Goal: Obtain resource: Download file/media

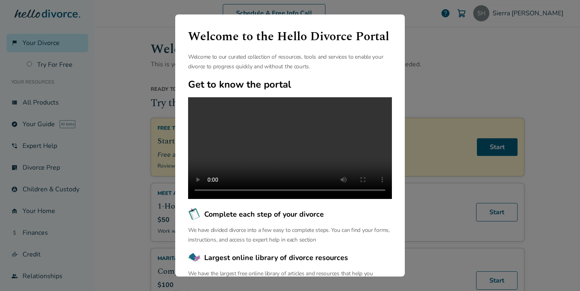
click at [447, 55] on div "Welcome to the Hello Divorce Portal Welcome to our curated collection of resour…" at bounding box center [290, 145] width 580 height 291
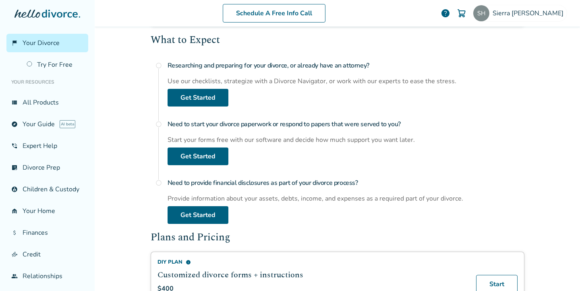
scroll to position [289, 0]
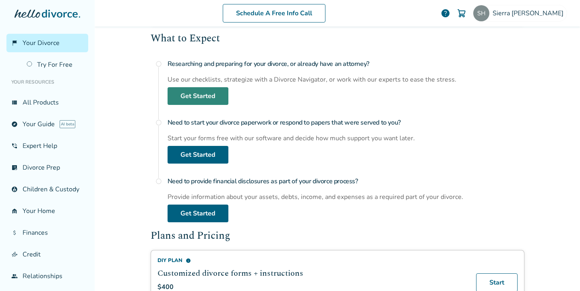
click at [188, 91] on link "Get Started" at bounding box center [197, 96] width 61 height 18
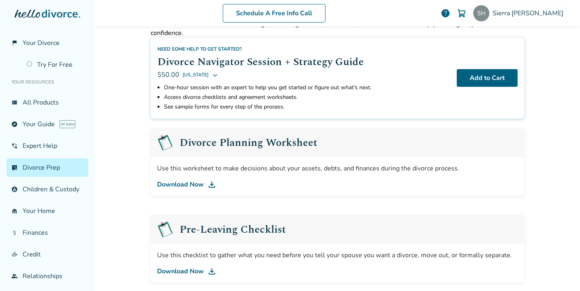
click at [189, 186] on link "Download Now" at bounding box center [337, 185] width 361 height 10
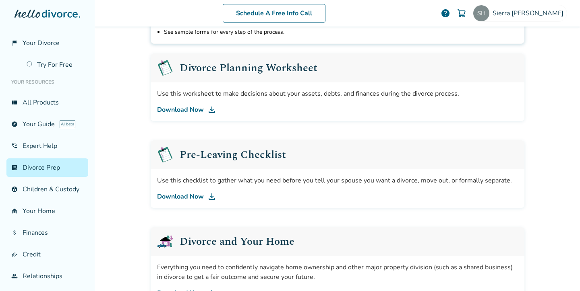
scroll to position [118, 0]
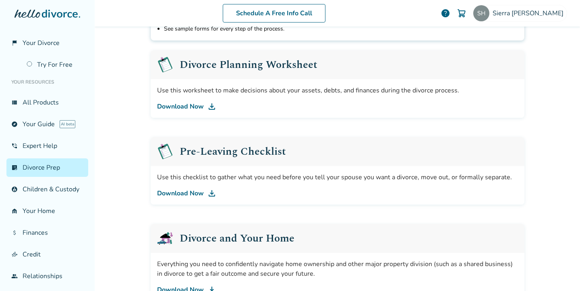
click at [194, 194] on link "Download Now" at bounding box center [337, 194] width 361 height 10
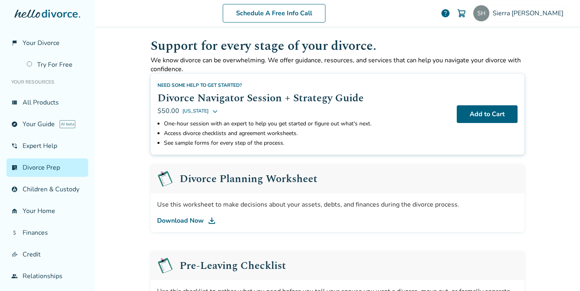
scroll to position [0, 0]
